Goal: Book appointment/travel/reservation

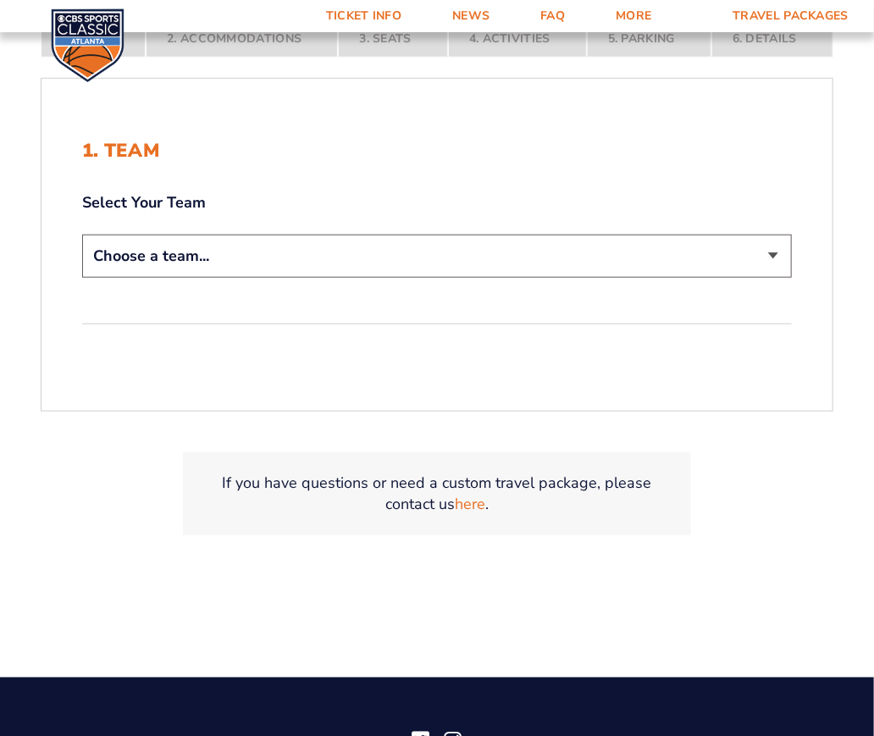
scroll to position [424, 0]
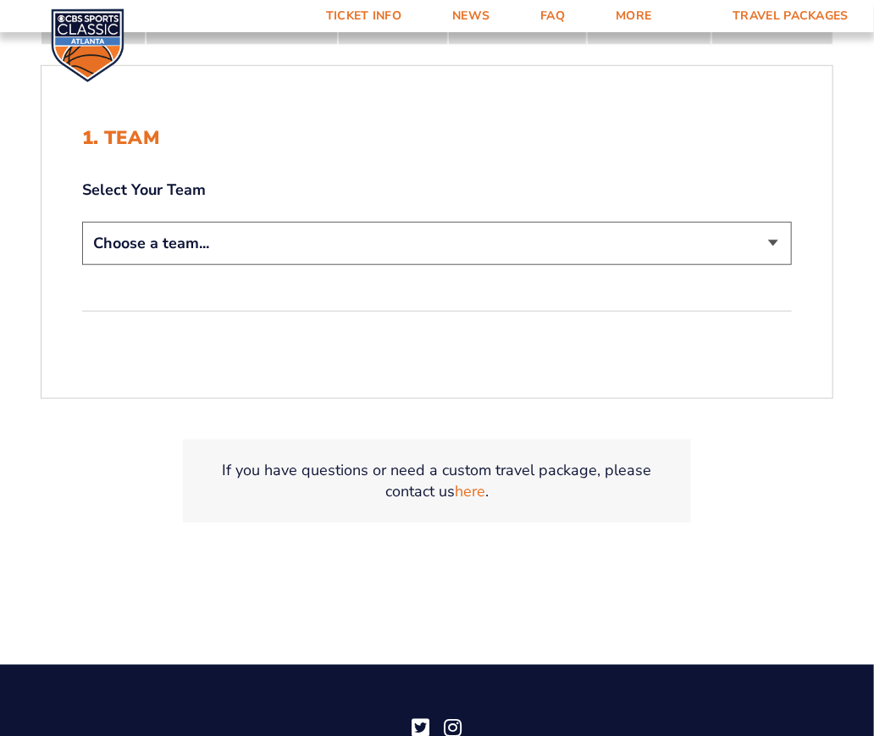
click at [309, 234] on select "Choose a team... [US_STATE] Wildcats [US_STATE] State Buckeyes [US_STATE] Tar H…" at bounding box center [437, 243] width 710 height 43
select select "12956"
click at [82, 222] on select "Choose a team... [US_STATE] Wildcats [US_STATE] State Buckeyes [US_STATE] Tar H…" at bounding box center [437, 243] width 710 height 43
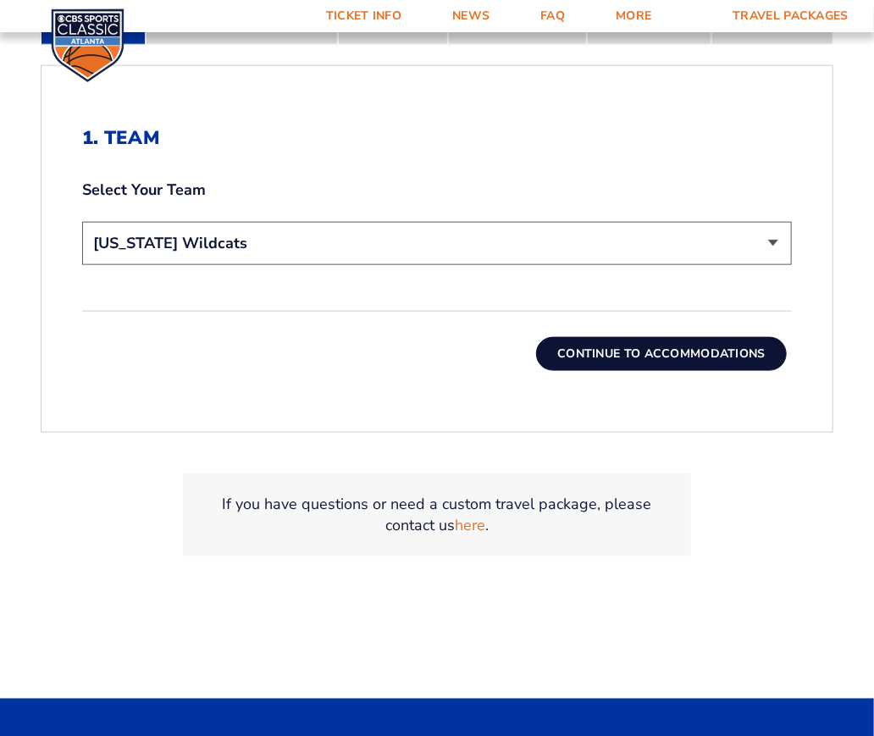
click at [611, 352] on button "Continue To Accommodations" at bounding box center [661, 354] width 251 height 34
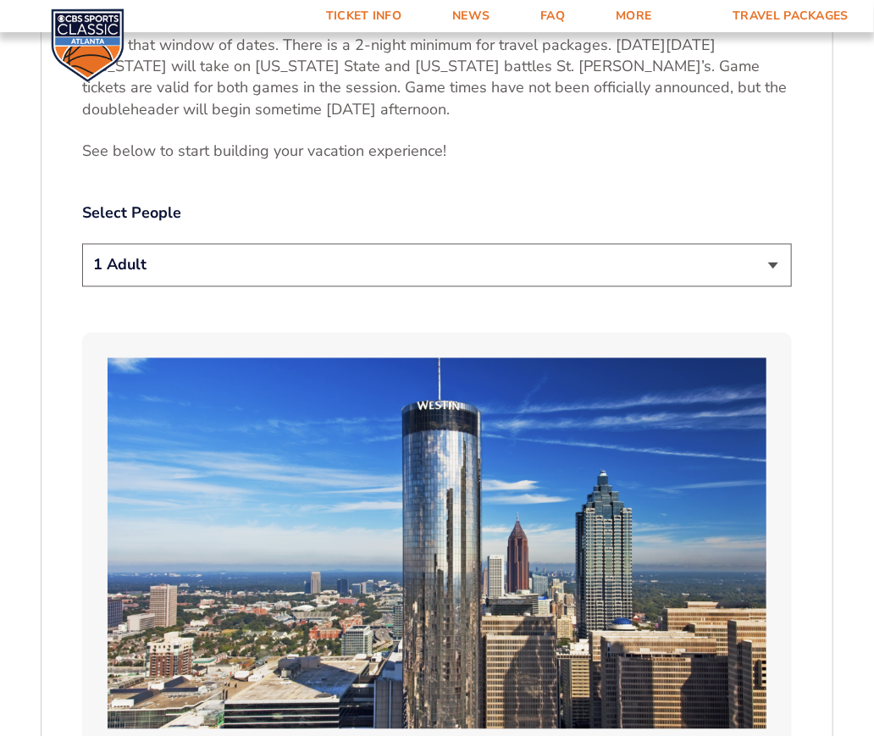
scroll to position [940, 0]
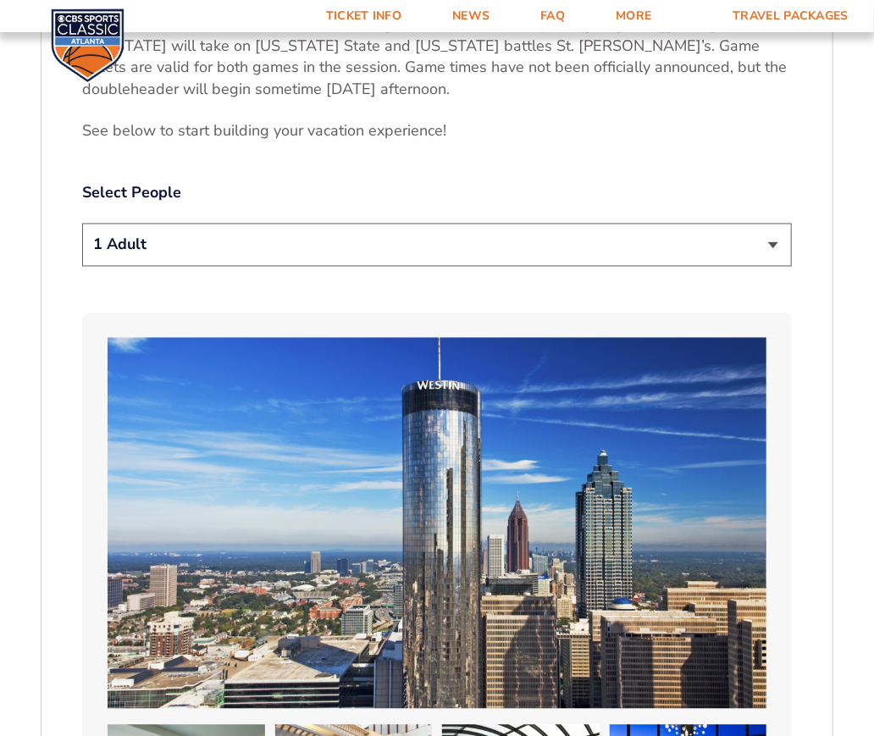
click at [470, 238] on select "1 Adult 2 Adults 3 Adults 4 Adults 2 Adults + 1 Child 2 Adults + 2 Children 2 A…" at bounding box center [437, 245] width 710 height 43
select select "3 Adults"
click at [82, 224] on select "1 Adult 2 Adults 3 Adults 4 Adults 2 Adults + 1 Child 2 Adults + 2 Children 2 A…" at bounding box center [437, 245] width 710 height 43
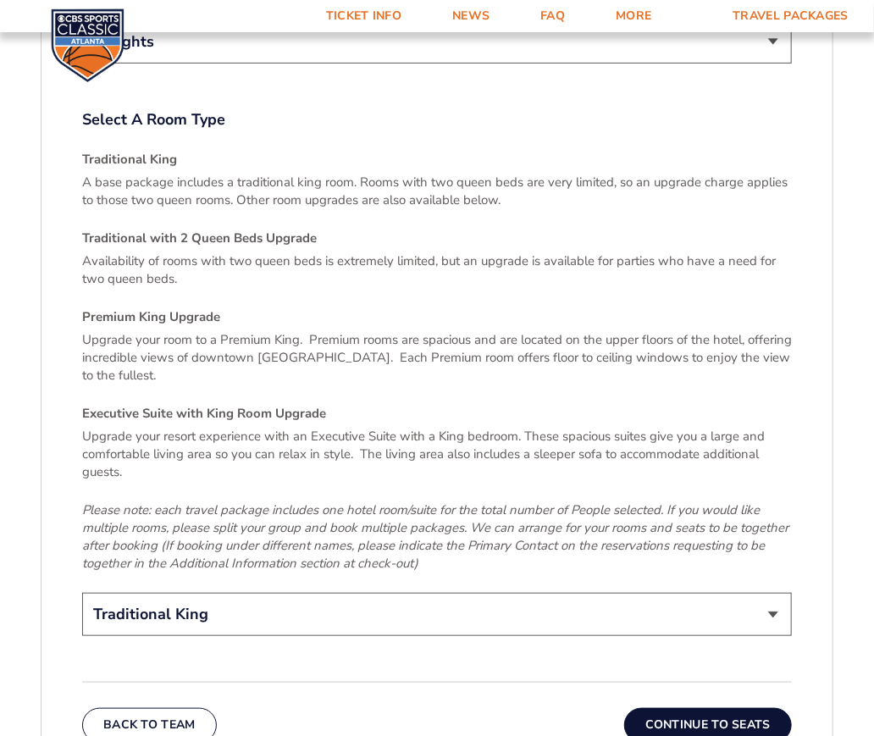
scroll to position [2465, 0]
click at [360, 592] on select "Traditional King Traditional with 2 Queen Beds Upgrade (+$95 per night) Premium…" at bounding box center [437, 613] width 710 height 43
select select "Traditional with 2 Queen Beds Upgrade"
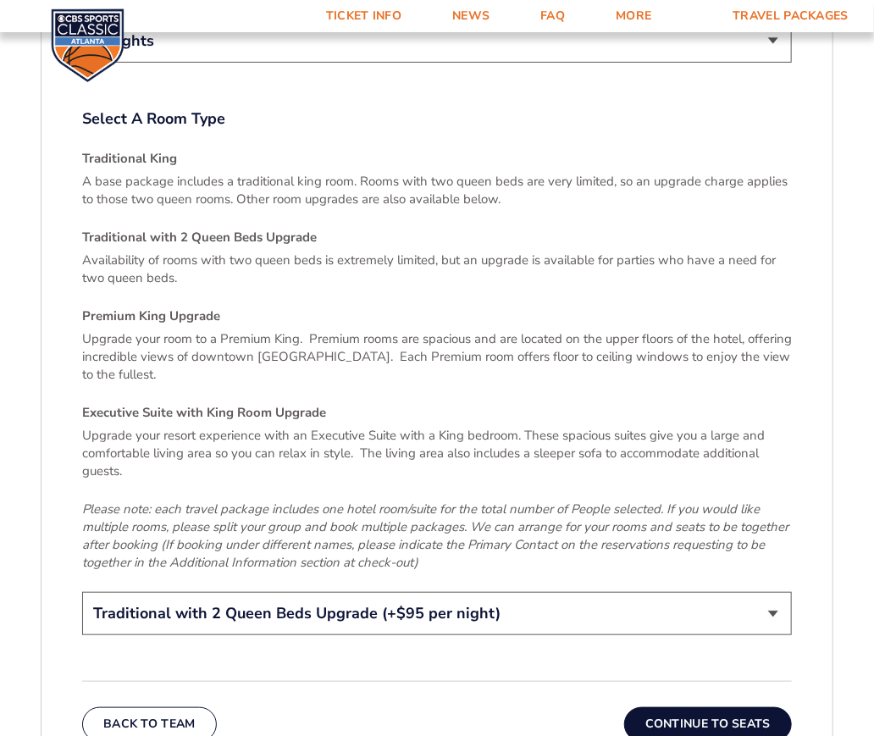
click at [82, 592] on select "Traditional King Traditional with 2 Queen Beds Upgrade (+$95 per night) Premium…" at bounding box center [437, 613] width 710 height 43
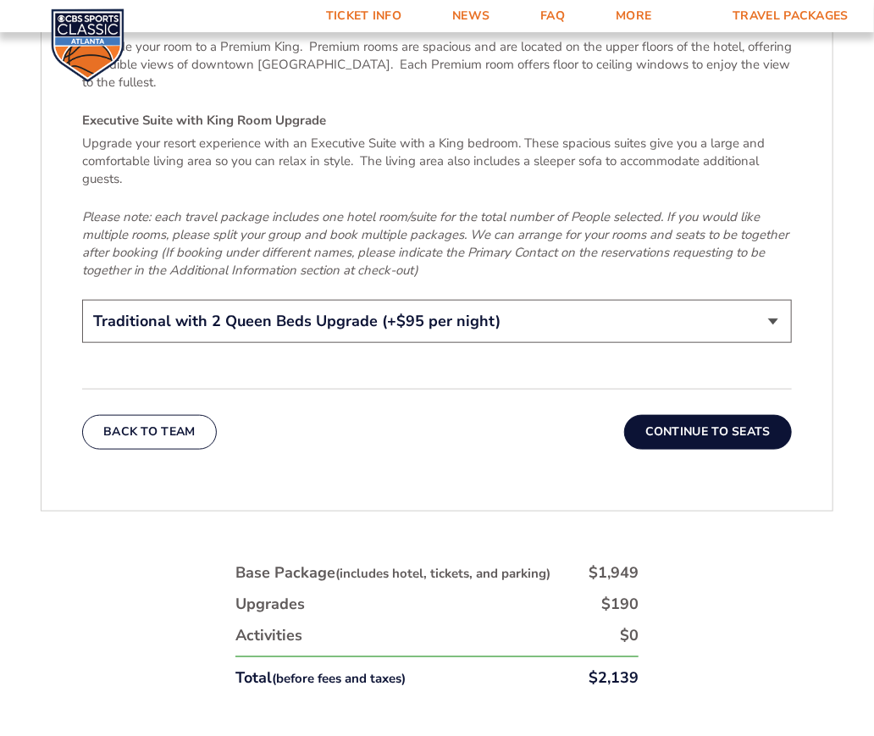
scroll to position [2804, 0]
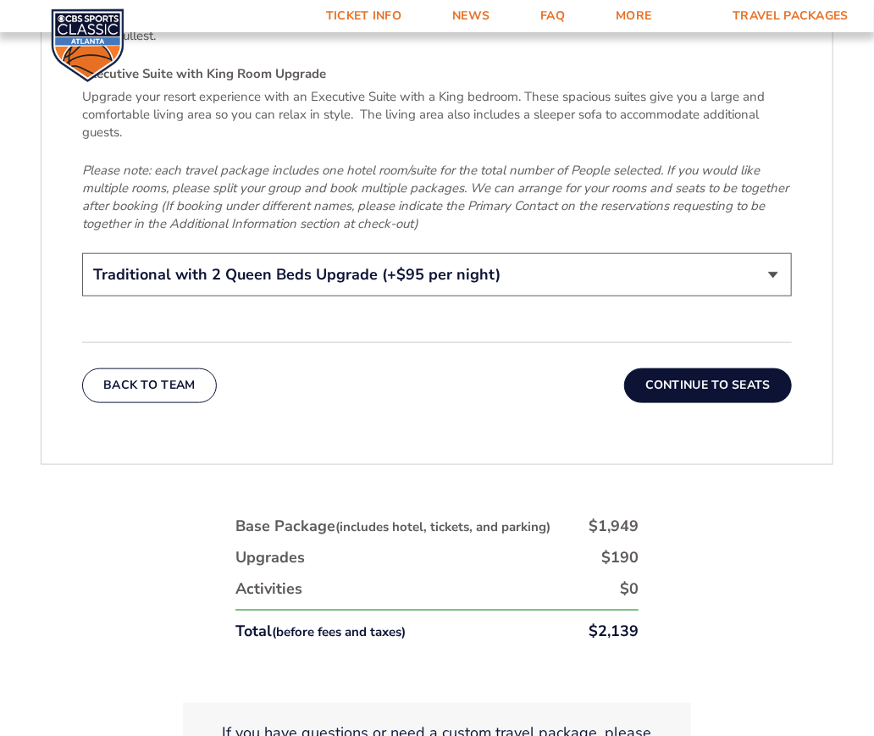
click at [693, 369] on button "Continue To Seats" at bounding box center [708, 386] width 168 height 34
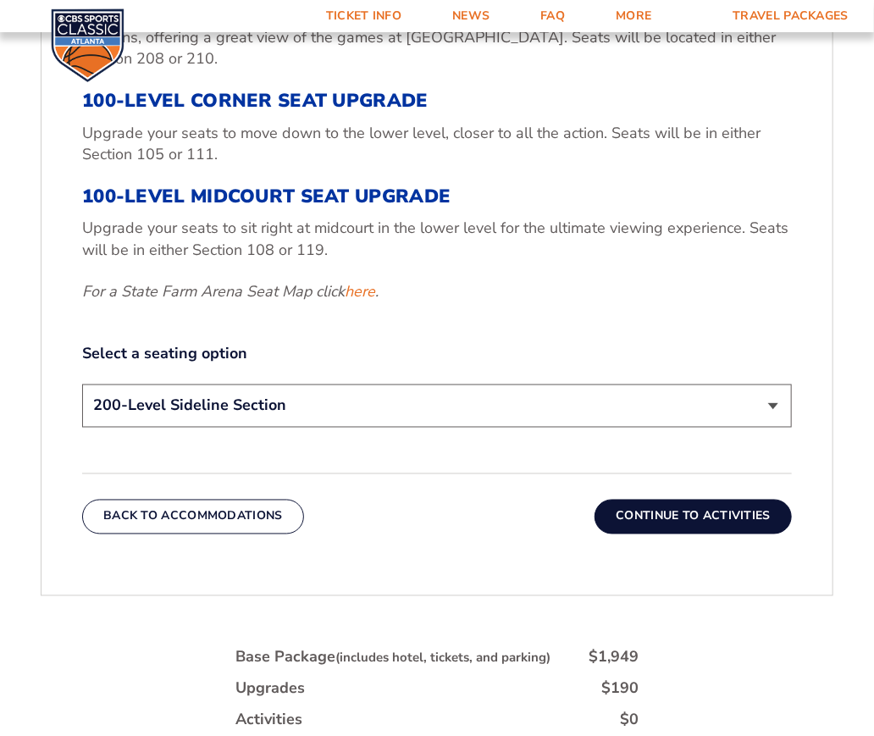
scroll to position [771, 0]
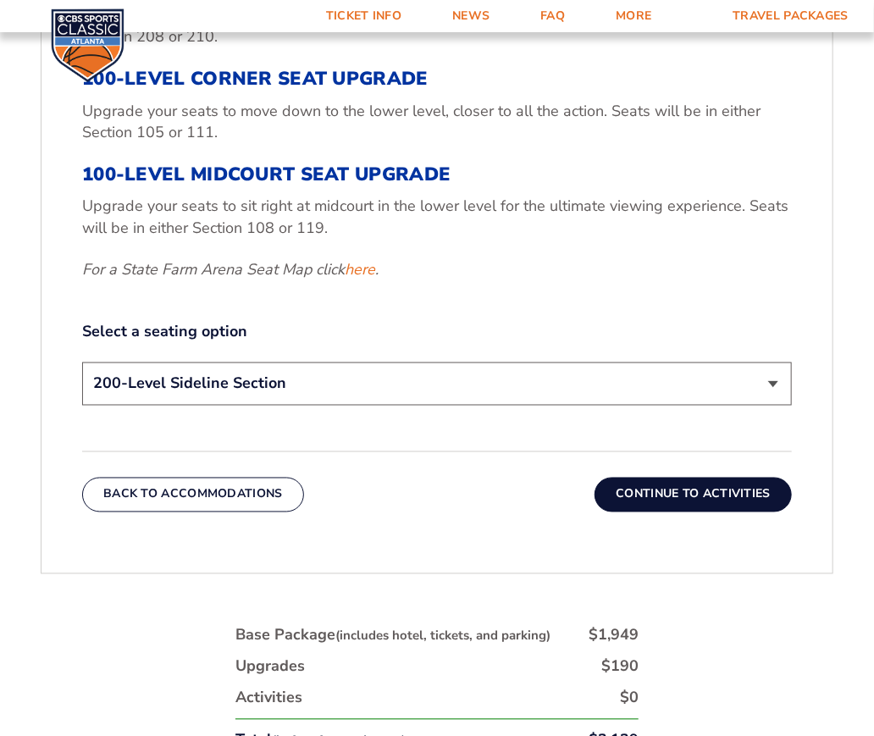
click at [363, 384] on select "200-Level Sideline Section 100-Level Corner Seat Upgrade (+$120 per person) 100…" at bounding box center [437, 384] width 710 height 43
select select "100-Level Corner Seat Upgrade"
click at [82, 363] on select "200-Level Sideline Section 100-Level Corner Seat Upgrade (+$120 per person) 100…" at bounding box center [437, 384] width 710 height 43
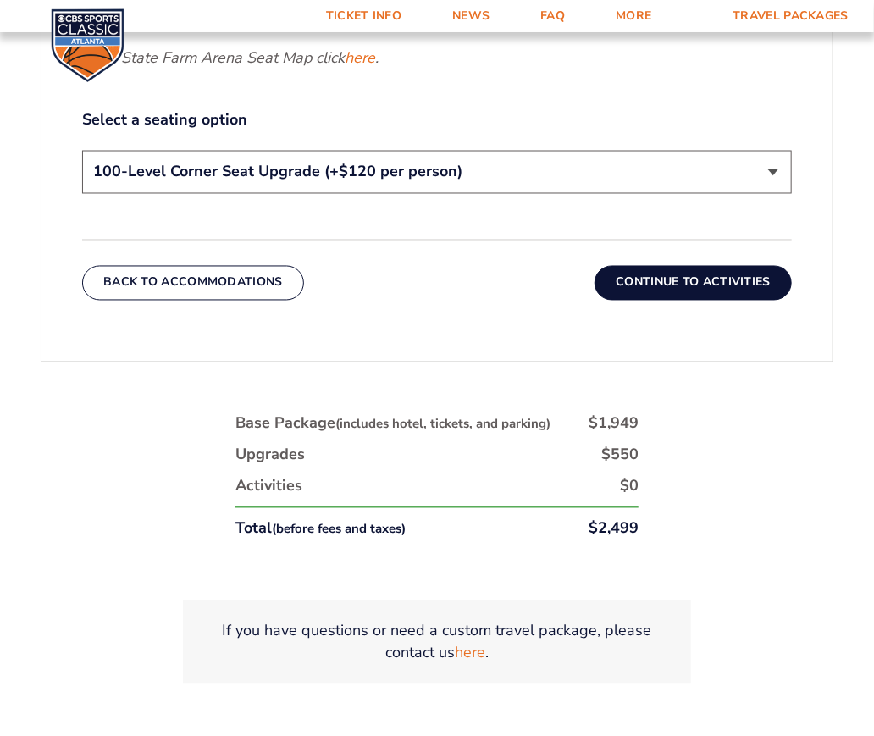
scroll to position [1012, 0]
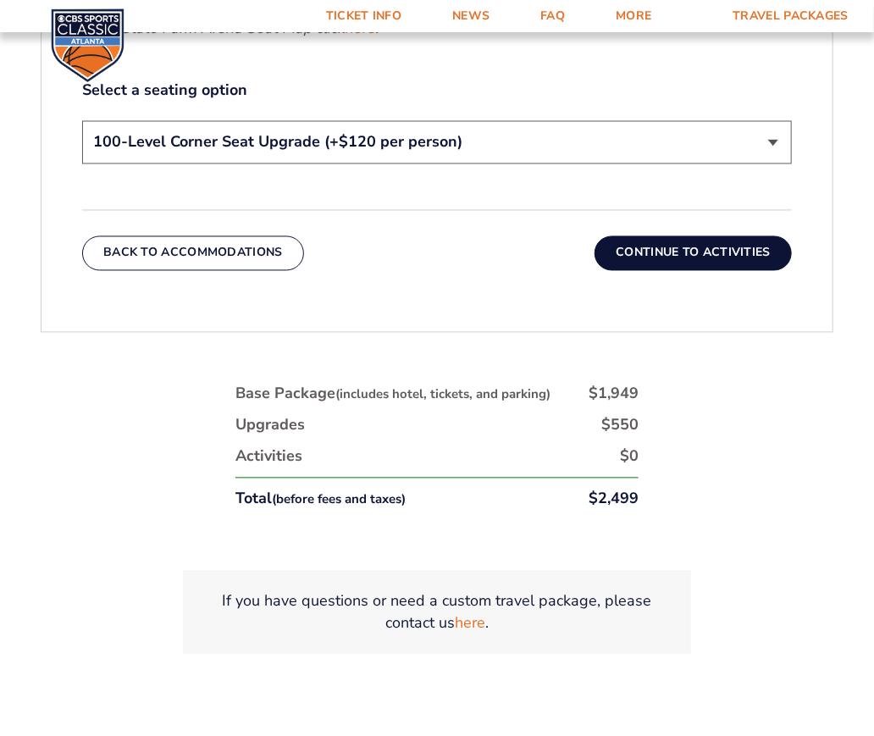
click at [675, 256] on button "Continue To Activities" at bounding box center [693, 253] width 197 height 34
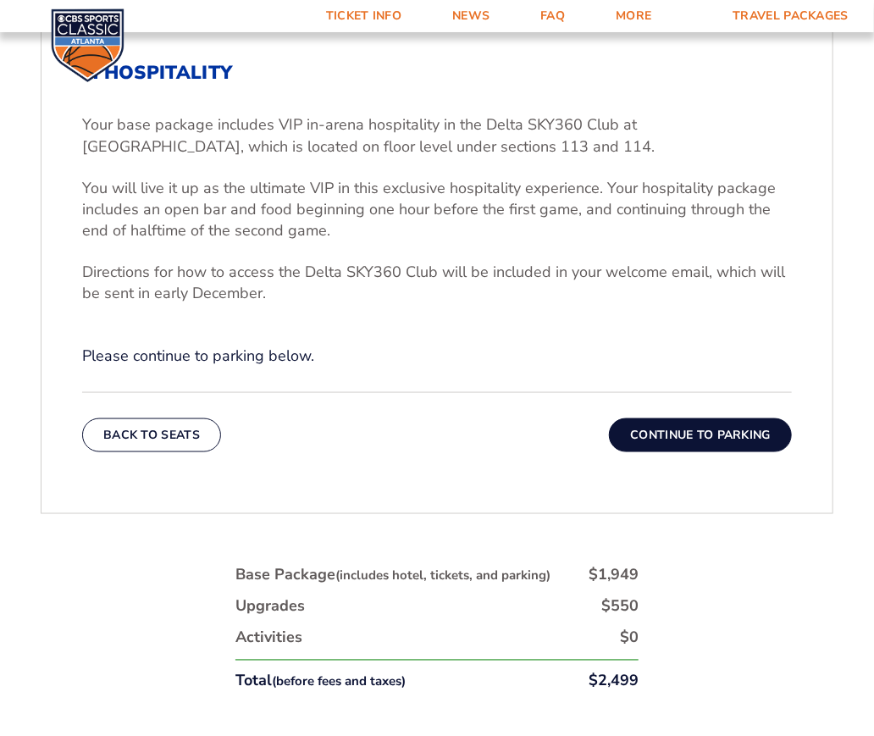
scroll to position [601, 0]
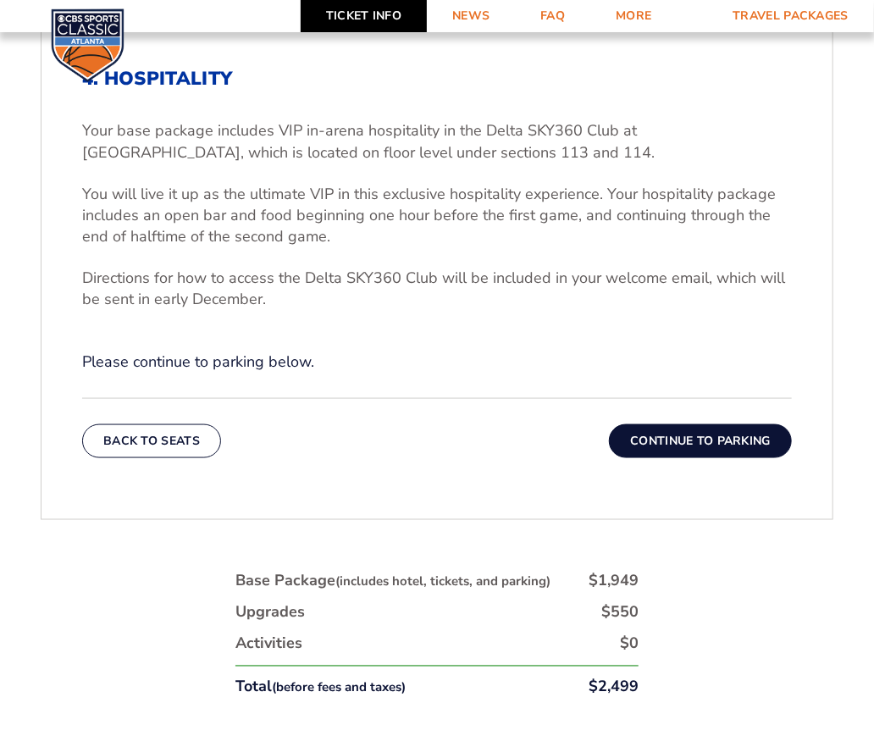
click at [359, 15] on link "Ticket Info" at bounding box center [364, 16] width 126 height 32
